Goal: Task Accomplishment & Management: Manage account settings

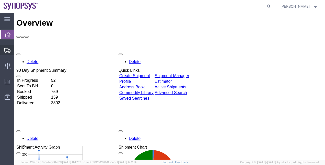
click at [0, 0] on span "Shipment Manager" at bounding box center [0, 0] width 0 height 0
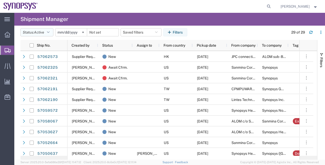
click at [53, 31] on button "Status: Active" at bounding box center [36, 32] width 33 height 8
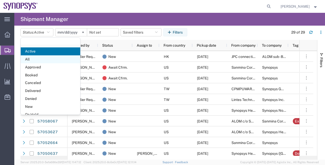
click at [55, 58] on span "All" at bounding box center [51, 59] width 60 height 8
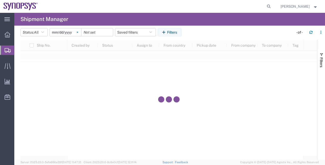
click at [78, 34] on svg-icon at bounding box center [78, 32] width 8 height 8
click at [164, 31] on icon "button" at bounding box center [164, 32] width 5 height 4
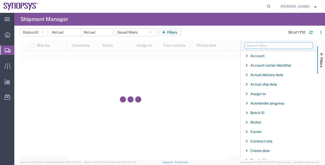
click at [254, 45] on input "Filter Columns Input" at bounding box center [279, 45] width 68 height 6
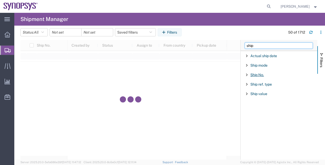
type input "ship"
click at [256, 73] on span "Ship No." at bounding box center [258, 75] width 14 height 4
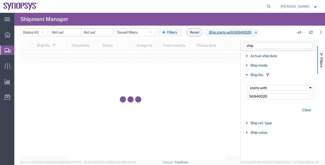
type input "56940020"
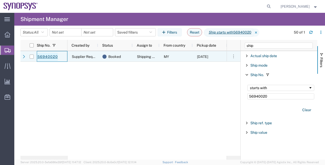
click at [52, 54] on link "56940020" at bounding box center [47, 57] width 21 height 8
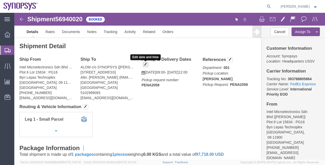
click span "button"
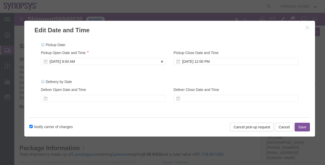
click div "[DATE] 9:00 AM"
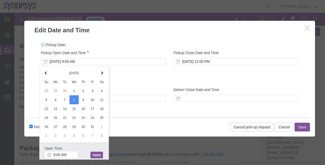
click button "Apply"
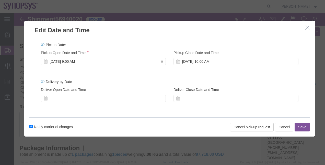
click div "[DATE] 9:00 AM"
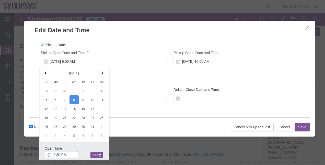
type input "2:30 PM"
click button "Apply"
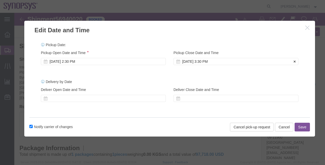
click div "[DATE] 3:30 PM"
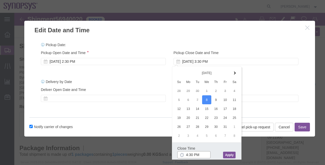
type input "4:30 PM"
click button "Apply"
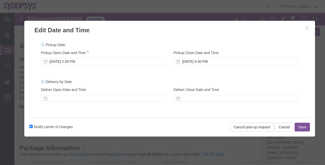
click button "Save"
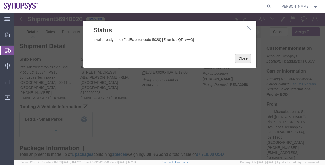
click button "Close"
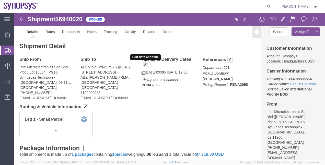
click button "button"
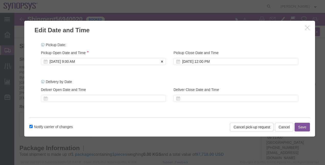
click div "[DATE] 9:00 AM"
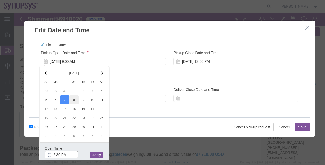
type input "2:30 PM"
click button "Apply"
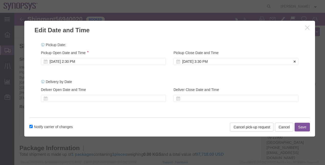
click div "[DATE] 3:30 PM"
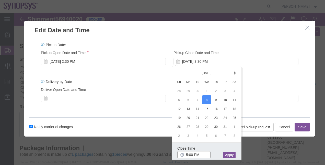
type input "5:00 PM"
click button "Apply"
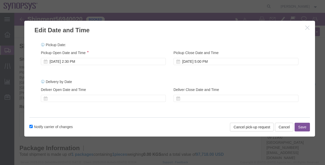
click button "Save"
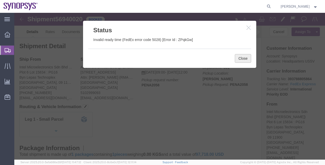
click button "Close"
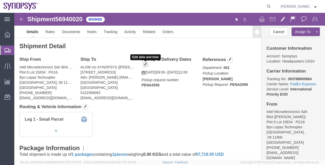
click button "button"
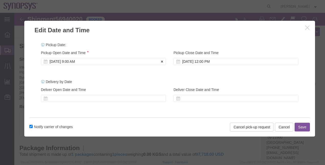
click div "[DATE] 9:00 AM"
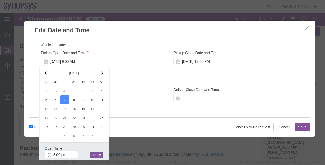
type input "3:00 PM"
click button "Apply"
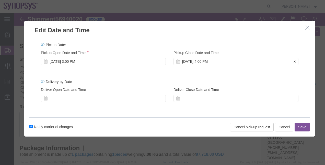
click div "[DATE] 4:00 PM"
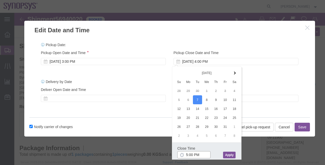
type input "5:00 PM"
click button "Apply"
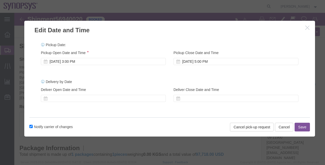
click button "Save"
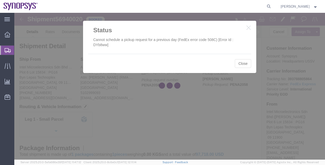
click at [241, 65] on div at bounding box center [169, 86] width 311 height 147
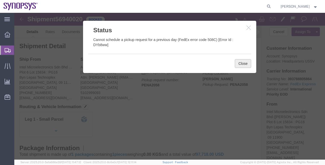
click button "Close"
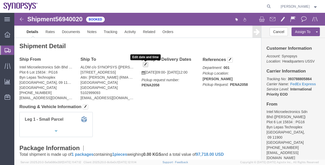
click button "button"
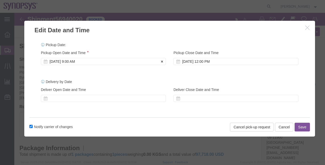
click div "[DATE] 9:00 AM"
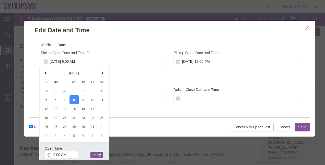
click button "Apply"
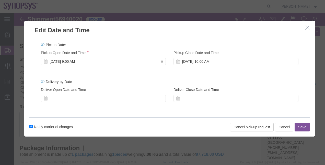
click div "[DATE] 9:00 AM"
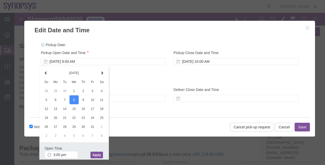
type input "3:00 PM"
click div "Open Time 3:00 PM [DATE] 9:00 AM - [DATE] 9:00 AM Cancel Apply"
click button "Apply"
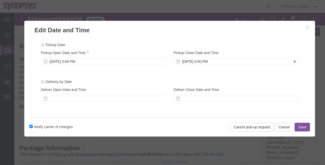
click div "Pickup Close Date Pickup Close Time Pickup Close Date and Time [DATE] 4:00 PM"
click div "[DATE] 4:00 PM"
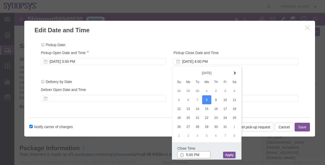
type input "5:00 PM"
click button "Apply"
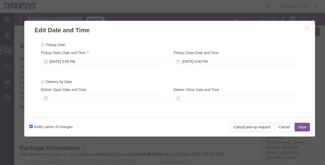
click button "Save"
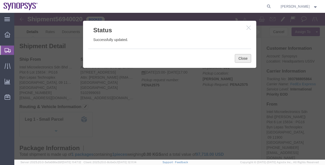
click button "Close"
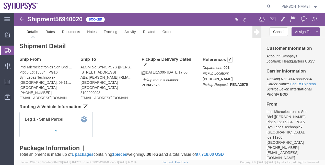
click span "56940020"
copy span "56940020"
click span "56940020"
